Goal: Entertainment & Leisure: Consume media (video, audio)

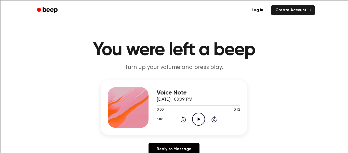
click at [194, 118] on icon "Play Audio" at bounding box center [198, 118] width 13 height 13
click at [196, 121] on icon "Play Audio" at bounding box center [198, 118] width 13 height 13
click at [199, 121] on icon "Play Audio" at bounding box center [198, 118] width 13 height 13
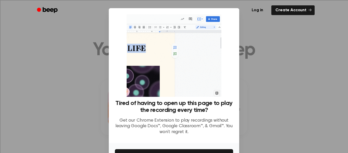
click at [273, 60] on div at bounding box center [174, 76] width 348 height 153
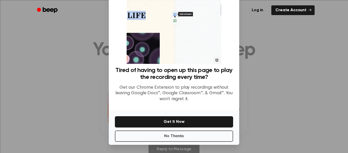
scroll to position [32, 0]
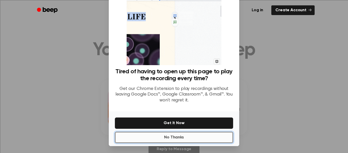
click at [212, 143] on button "No Thanks" at bounding box center [174, 137] width 118 height 11
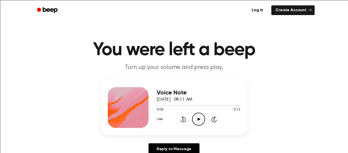
click at [200, 119] on icon "Play Audio" at bounding box center [198, 118] width 13 height 13
click at [202, 123] on icon "Play Audio" at bounding box center [198, 118] width 13 height 13
